Goal: Task Accomplishment & Management: Manage account settings

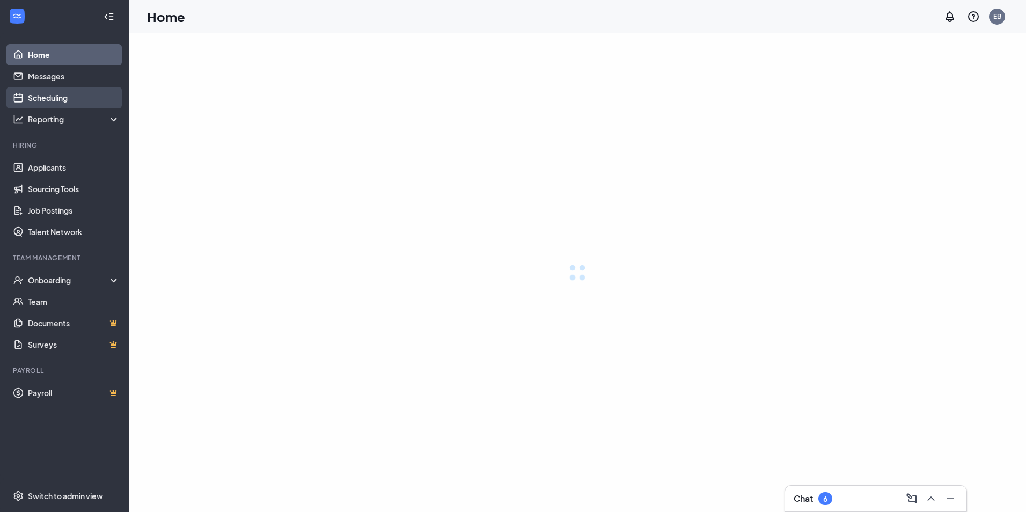
click at [68, 95] on link "Scheduling" at bounding box center [74, 97] width 92 height 21
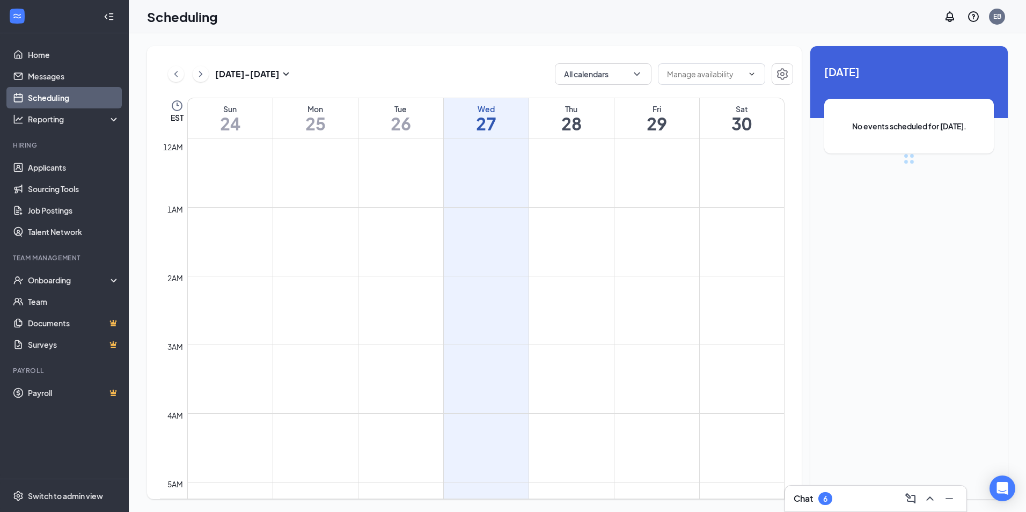
scroll to position [527, 0]
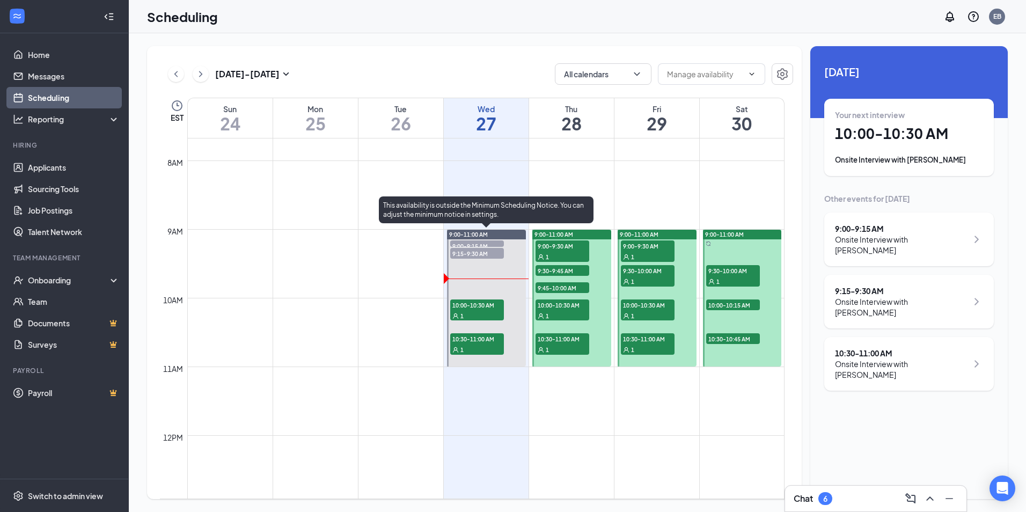
click at [494, 243] on span "9:00-9:15 AM" at bounding box center [477, 245] width 54 height 11
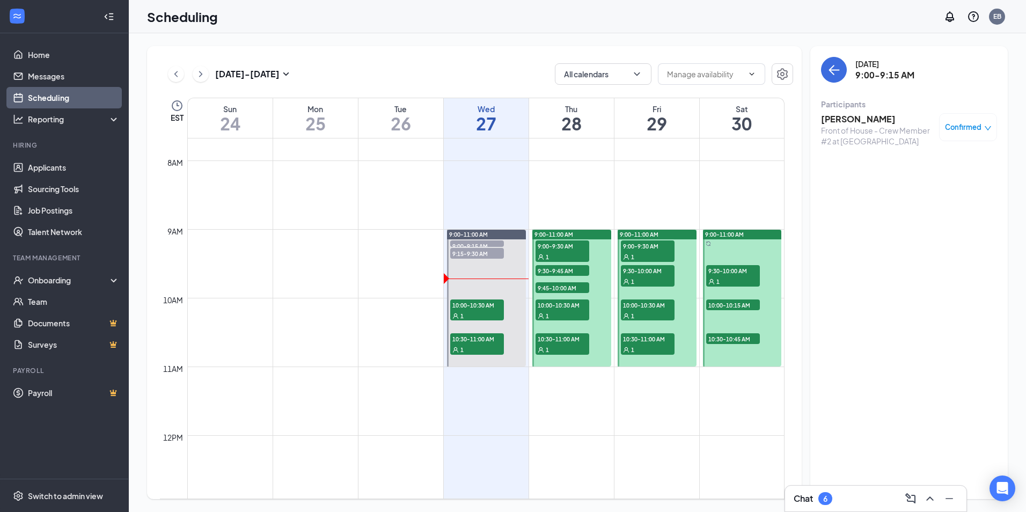
click at [941, 130] on div "Confirmed" at bounding box center [968, 127] width 58 height 28
click at [969, 128] on span "Confirmed" at bounding box center [963, 127] width 36 height 11
click at [919, 198] on span "Mark as no-show" at bounding box center [937, 199] width 60 height 12
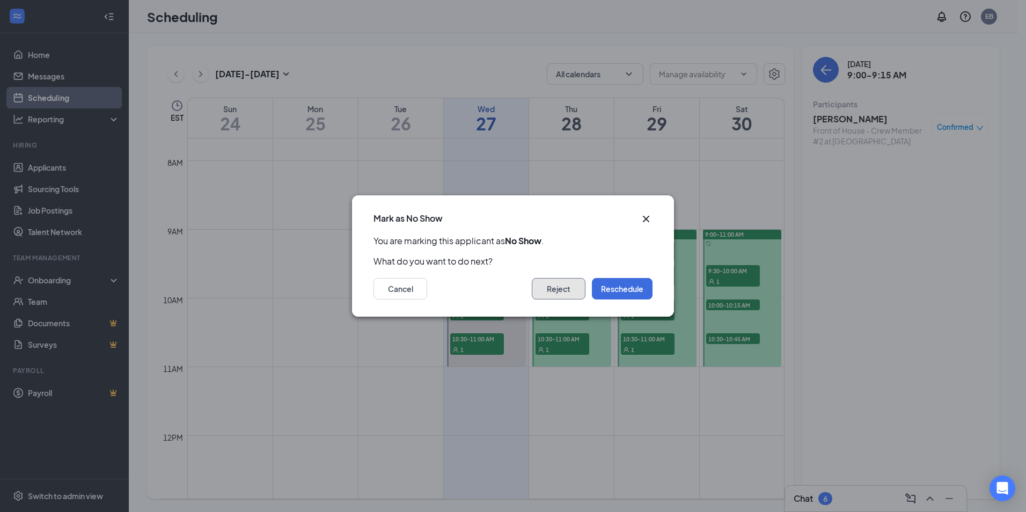
click at [551, 286] on button "Reject" at bounding box center [559, 288] width 54 height 21
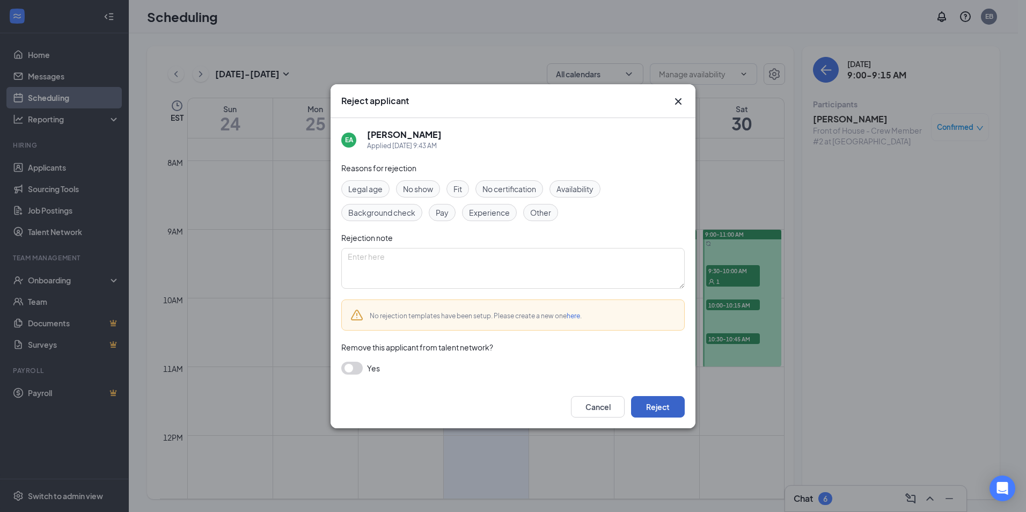
click at [649, 399] on button "Reject" at bounding box center [658, 406] width 54 height 21
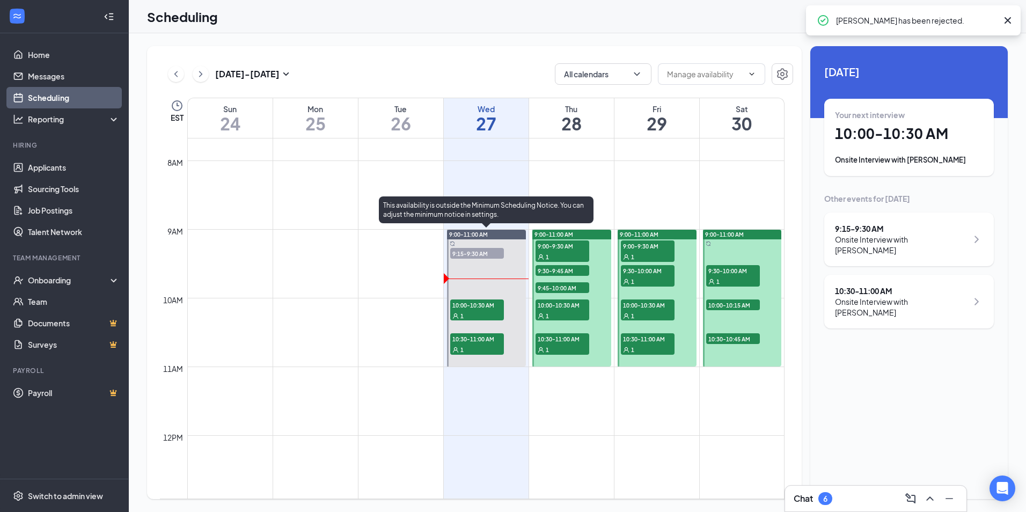
click at [480, 254] on span "9:15-9:30 AM" at bounding box center [477, 253] width 54 height 11
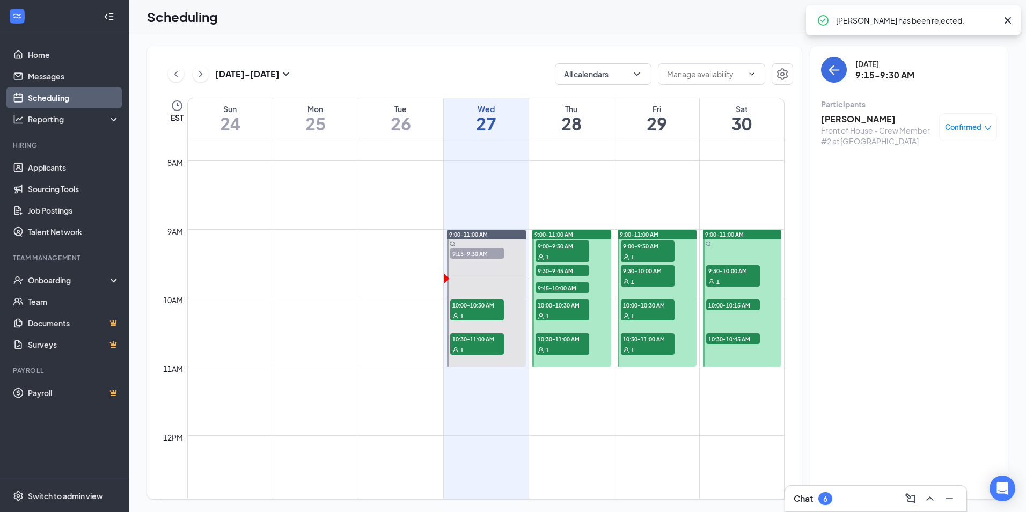
click at [987, 134] on div "Confirmed" at bounding box center [968, 127] width 58 height 28
click at [962, 126] on span "Confirmed" at bounding box center [963, 127] width 36 height 11
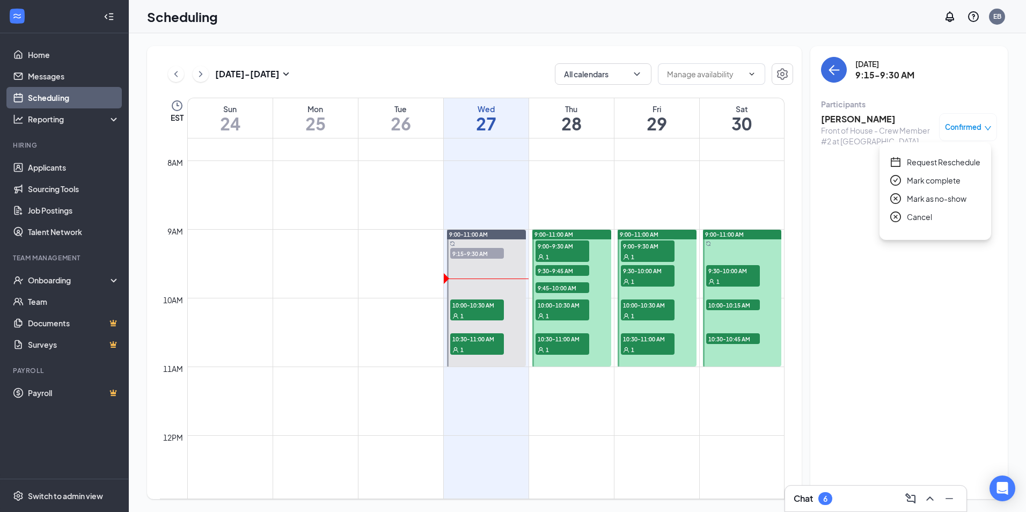
click at [927, 200] on span "Mark as no-show" at bounding box center [937, 199] width 60 height 12
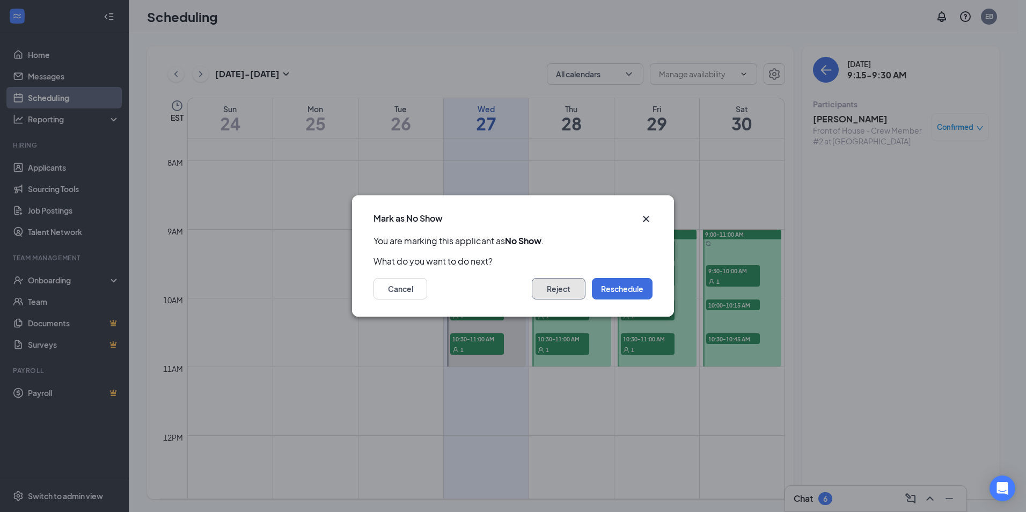
click at [566, 281] on button "Reject" at bounding box center [559, 288] width 54 height 21
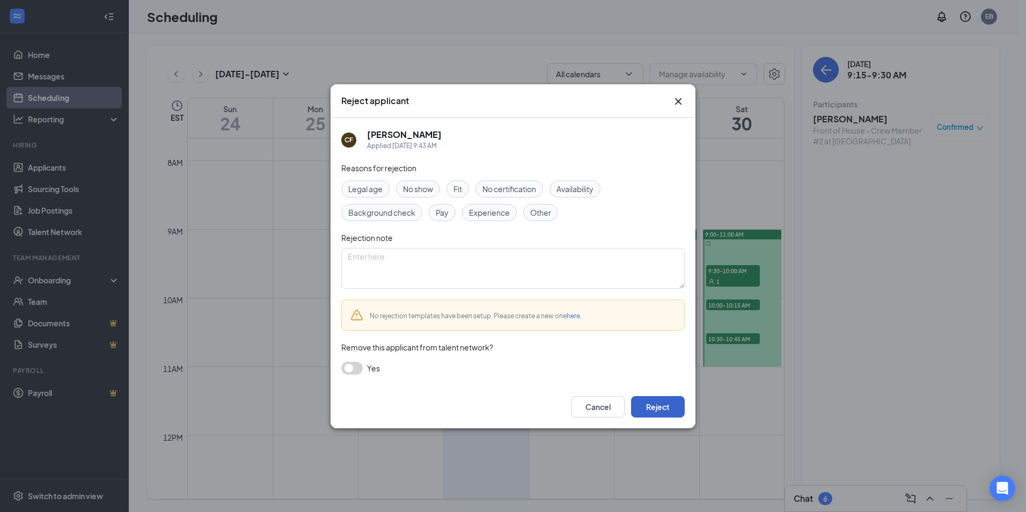
click at [669, 408] on button "Reject" at bounding box center [658, 406] width 54 height 21
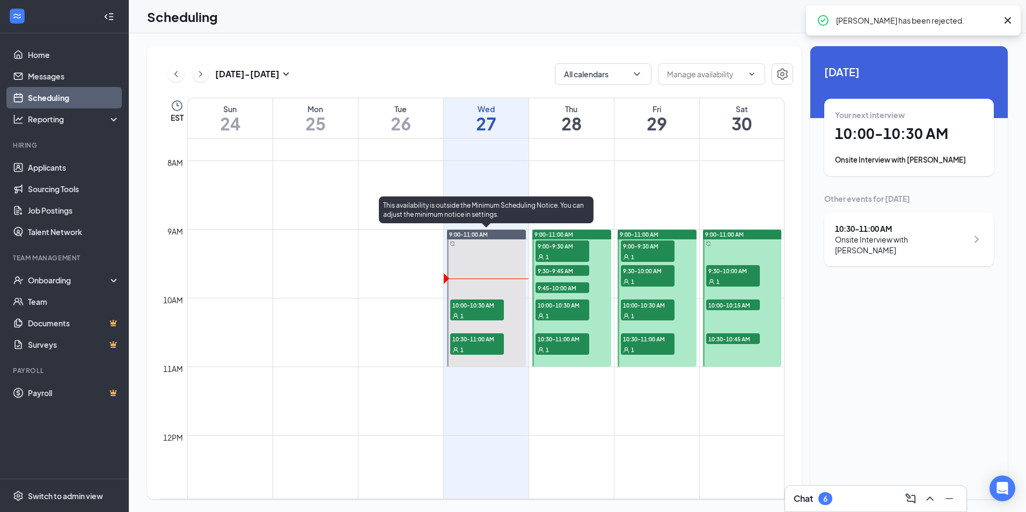
click at [481, 308] on span "10:00-10:30 AM" at bounding box center [477, 304] width 54 height 11
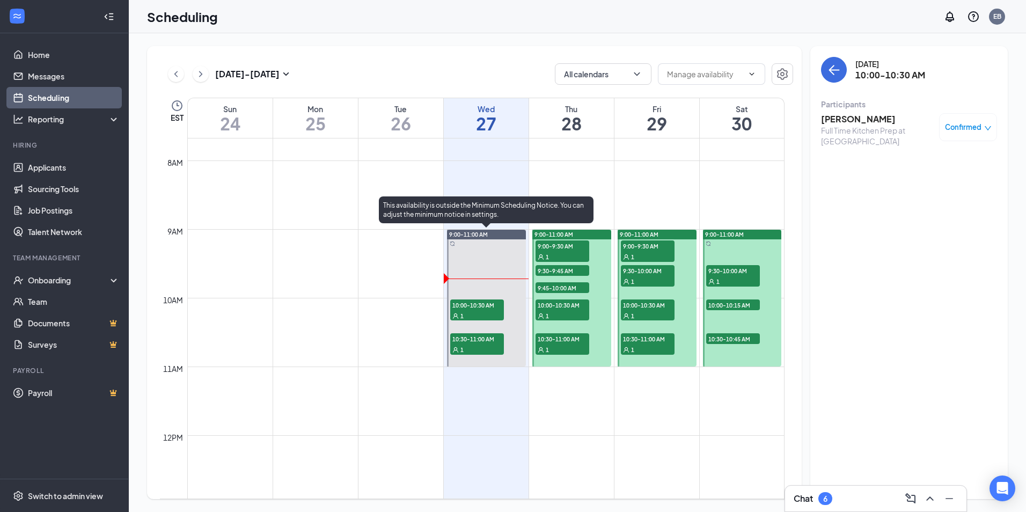
click at [483, 345] on div "1" at bounding box center [477, 349] width 54 height 11
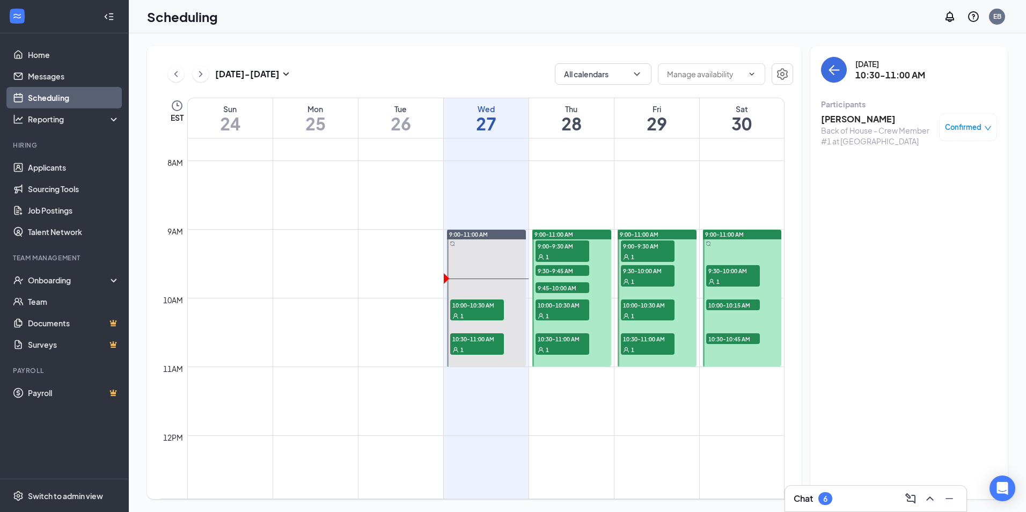
click at [960, 120] on div "Confirmed" at bounding box center [968, 127] width 58 height 28
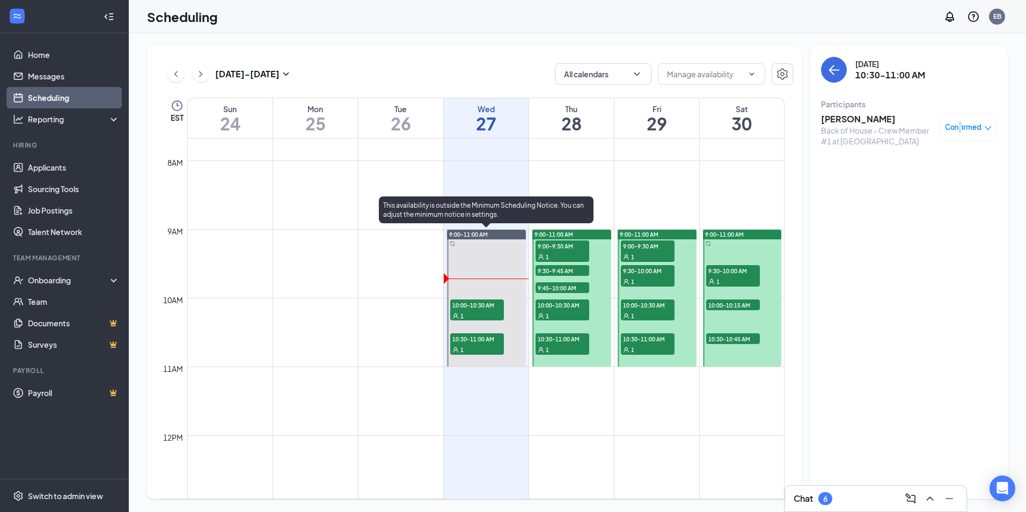
click at [482, 304] on span "10:00-10:30 AM" at bounding box center [477, 304] width 54 height 11
